Goal: Task Accomplishment & Management: Manage account settings

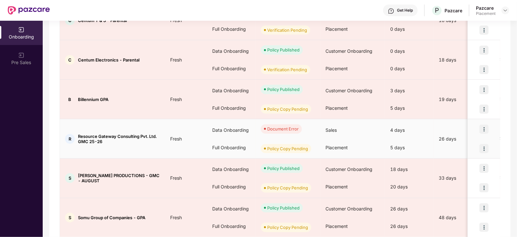
scroll to position [282, 0]
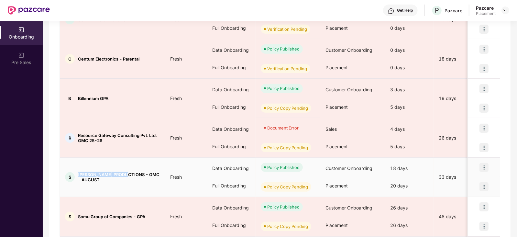
drag, startPoint x: 78, startPoint y: 173, endPoint x: 130, endPoint y: 169, distance: 51.7
click at [130, 169] on td "S [PERSON_NAME] PRODUCTIONS - GMC - AUGUST" at bounding box center [112, 178] width 105 height 40
copy span "[PERSON_NAME] PRODUCTIONS"
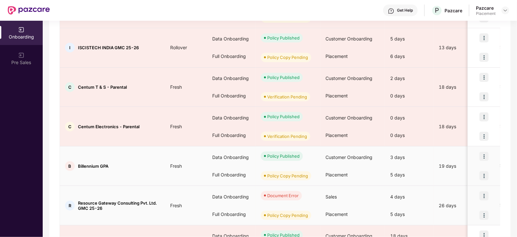
scroll to position [213, 0]
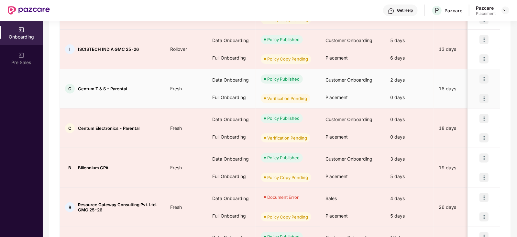
click at [487, 101] on img at bounding box center [484, 98] width 9 height 9
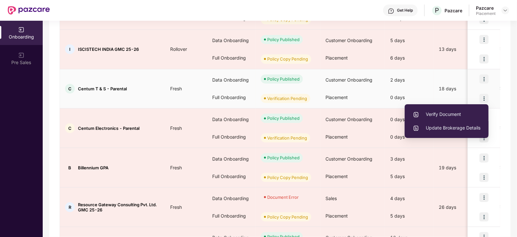
click at [452, 130] on span "Update Brokerage Details" at bounding box center [447, 127] width 68 height 7
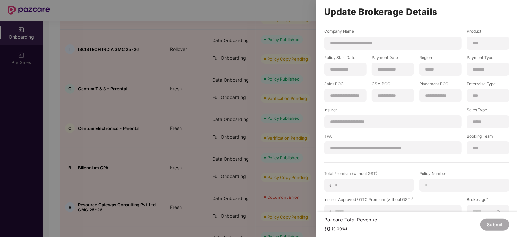
click at [304, 117] on div at bounding box center [258, 118] width 517 height 237
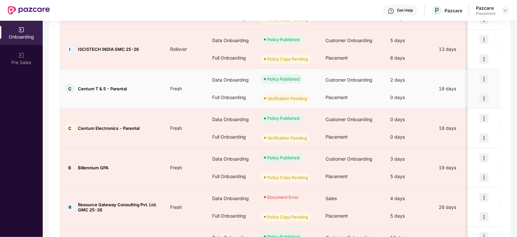
click at [486, 97] on img at bounding box center [484, 98] width 9 height 9
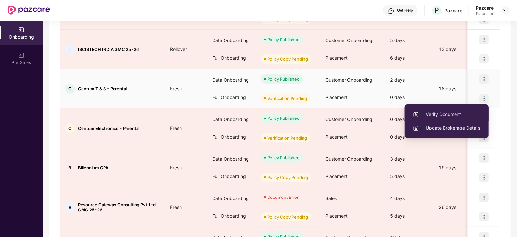
click at [450, 115] on span "Verify Document" at bounding box center [447, 114] width 68 height 7
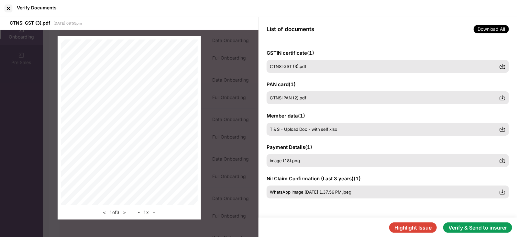
scroll to position [0, 0]
click at [453, 228] on button "Verify & Send to insurer" at bounding box center [478, 227] width 69 height 10
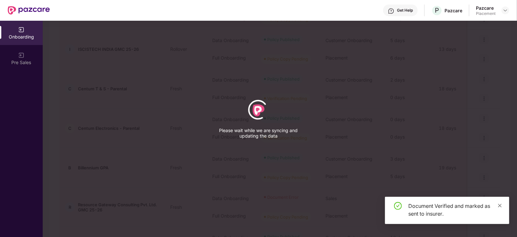
click at [499, 204] on icon "close" at bounding box center [501, 206] width 4 height 4
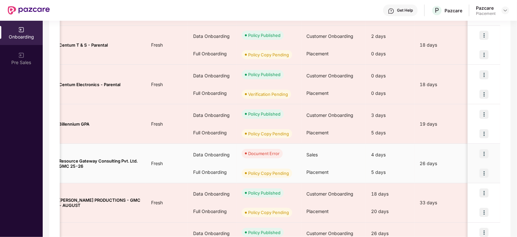
scroll to position [0, 0]
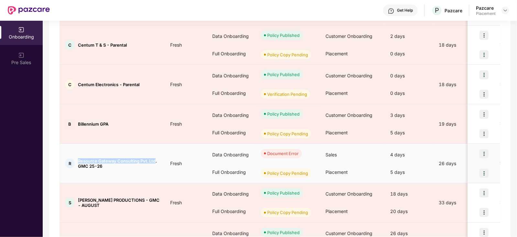
drag, startPoint x: 76, startPoint y: 160, endPoint x: 155, endPoint y: 153, distance: 78.9
click at [155, 153] on td "R Resource Gateway Consulting Pvt. Ltd. GMC 25-26" at bounding box center [112, 164] width 105 height 40
copy span "Resource Gateway Consulting Pvt. Ltd"
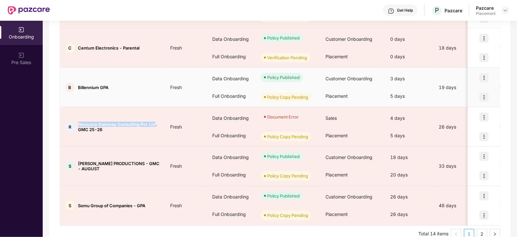
scroll to position [305, 0]
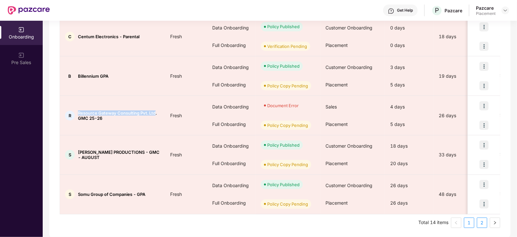
click at [480, 223] on link "2" at bounding box center [483, 223] width 10 height 10
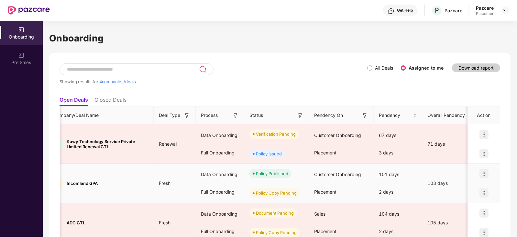
scroll to position [0, 11]
drag, startPoint x: 66, startPoint y: 183, endPoint x: 87, endPoint y: 182, distance: 21.1
click at [87, 182] on span "Incomlend GPA" at bounding box center [82, 183] width 31 height 5
copy span "Incomlend"
